Goal: Task Accomplishment & Management: Use online tool/utility

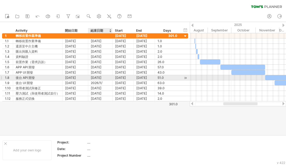
click at [103, 77] on div "[DATE]" at bounding box center [100, 77] width 19 height 5
click at [141, 76] on div "[DATE]" at bounding box center [144, 77] width 21 height 5
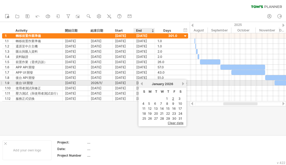
click at [142, 83] on link "previous" at bounding box center [142, 84] width 4 height 4
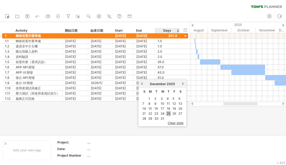
click at [169, 111] on link "25" at bounding box center [168, 113] width 5 height 5
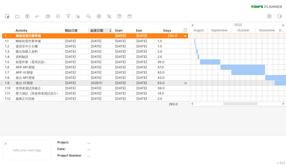
click at [103, 82] on div "2026/1/" at bounding box center [100, 82] width 19 height 5
type input "*******"
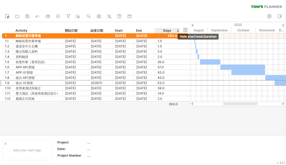
click at [186, 28] on div "hide start/end/duration show start/end/duration" at bounding box center [185, 30] width 5 height 6
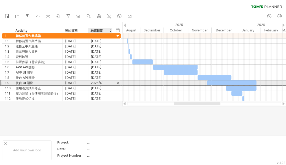
click at [104, 82] on div "2026/1/" at bounding box center [100, 82] width 19 height 5
type input "*********"
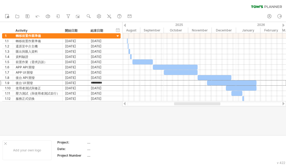
click at [143, 127] on div at bounding box center [143, 78] width 286 height 113
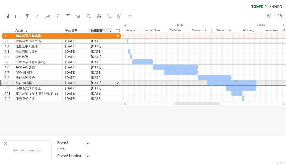
click at [108, 83] on div "[DATE]" at bounding box center [100, 82] width 19 height 5
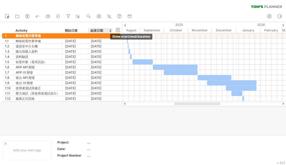
click at [118, 31] on div "hide start/end/duration show start/end/duration" at bounding box center [118, 30] width 5 height 6
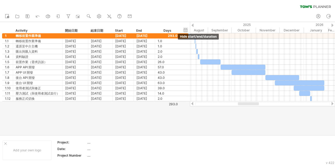
click at [186, 30] on div "hide start/end/duration show start/end/duration" at bounding box center [185, 30] width 5 height 6
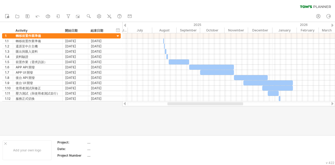
drag, startPoint x: 191, startPoint y: 105, endPoint x: 176, endPoint y: 110, distance: 16.2
click at [176, 110] on div "Trying to reach [DOMAIN_NAME] Connected again... 0% clear filter new 1" at bounding box center [167, 82] width 335 height 165
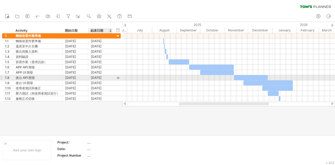
click at [97, 77] on div "[DATE]" at bounding box center [100, 77] width 19 height 5
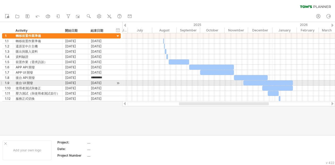
type input "**********"
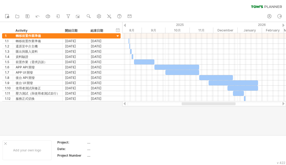
drag, startPoint x: 205, startPoint y: 103, endPoint x: 216, endPoint y: 103, distance: 11.3
click at [216, 103] on div at bounding box center [209, 103] width 54 height 3
